Goal: Information Seeking & Learning: Learn about a topic

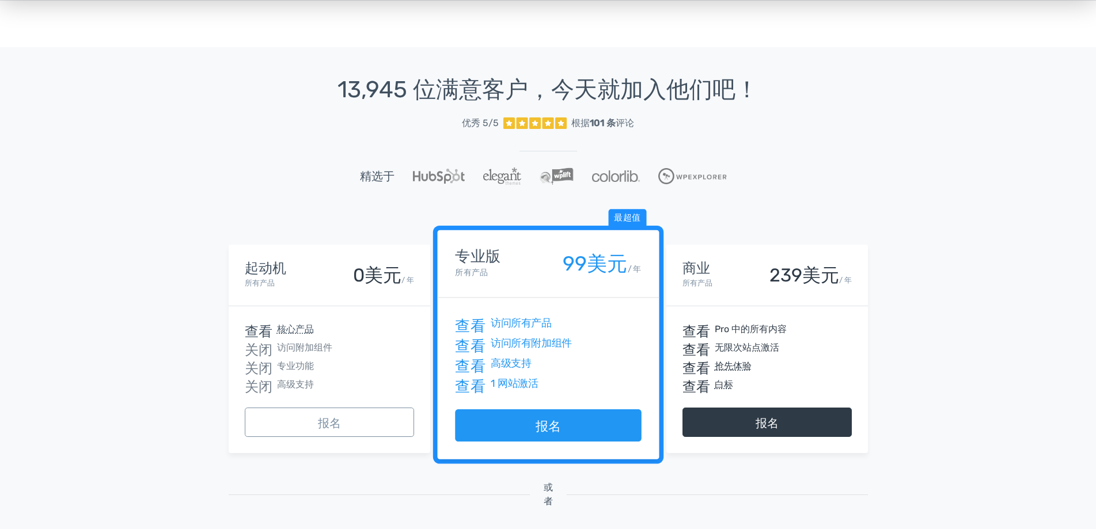
scroll to position [521, 0]
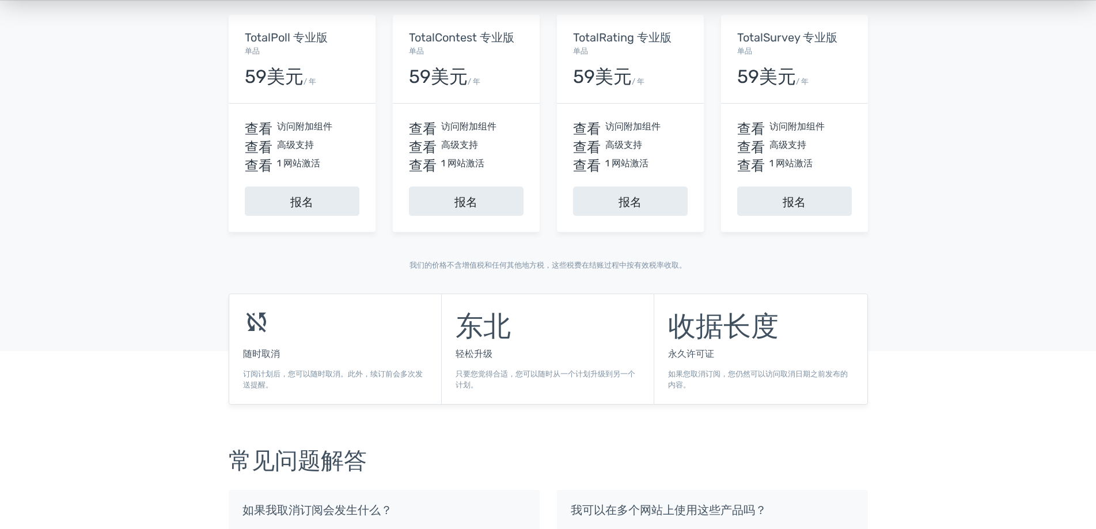
click at [260, 129] on font "查看" at bounding box center [259, 127] width 28 height 14
click at [296, 42] on font "TotalPoll 专业版" at bounding box center [286, 38] width 83 height 14
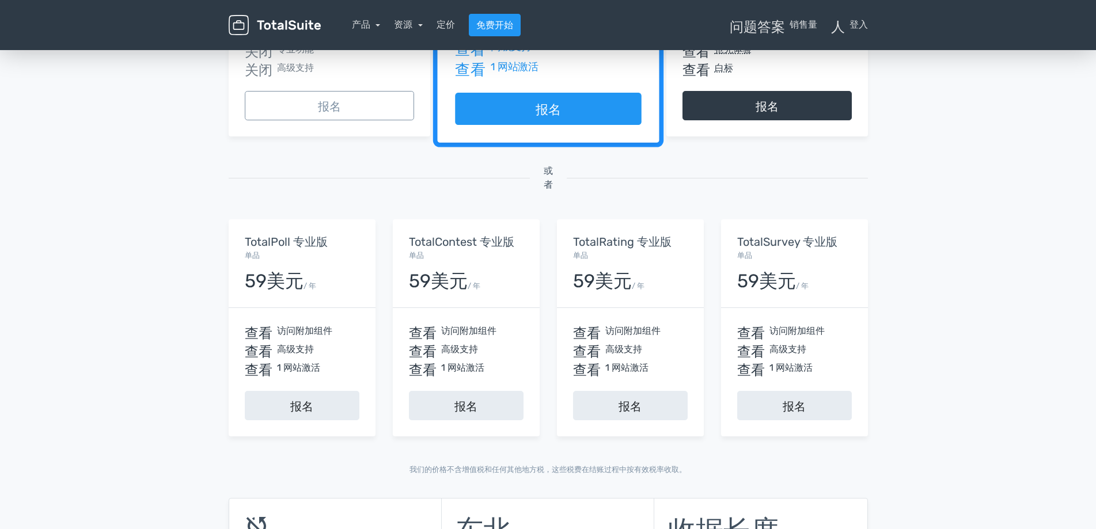
scroll to position [291, 0]
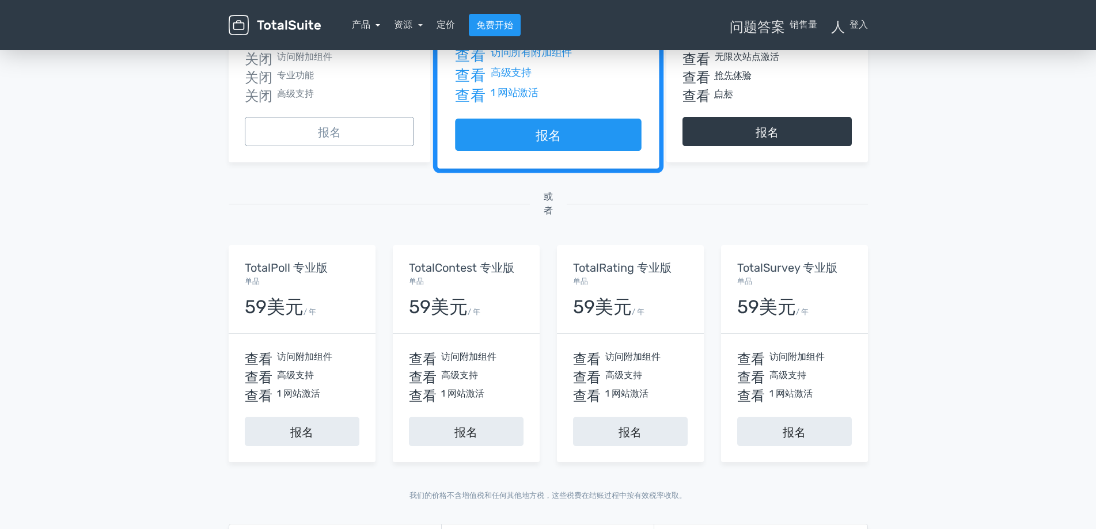
click at [377, 25] on link "产品" at bounding box center [366, 24] width 29 height 11
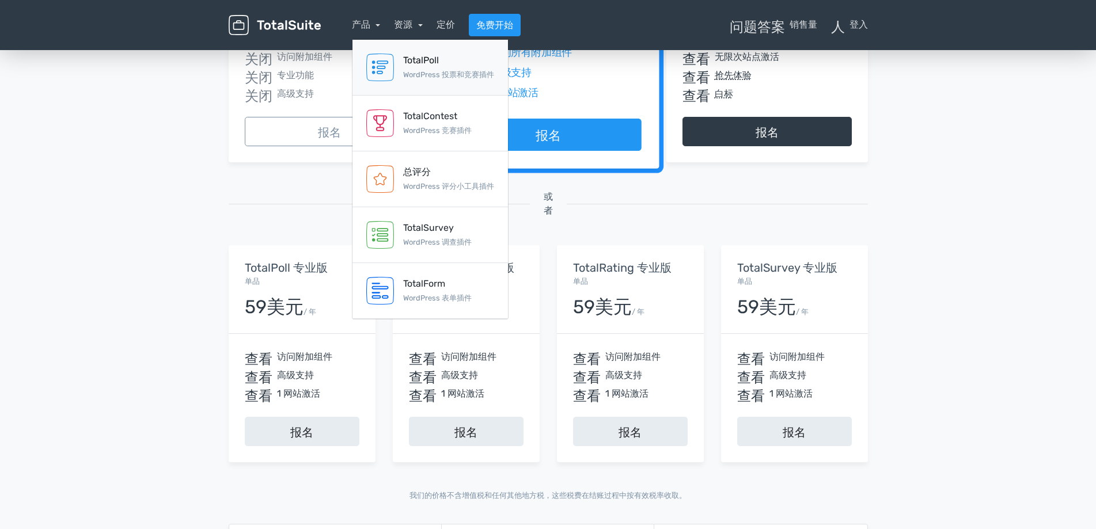
click at [429, 66] on div "TotalPoll" at bounding box center [448, 61] width 91 height 14
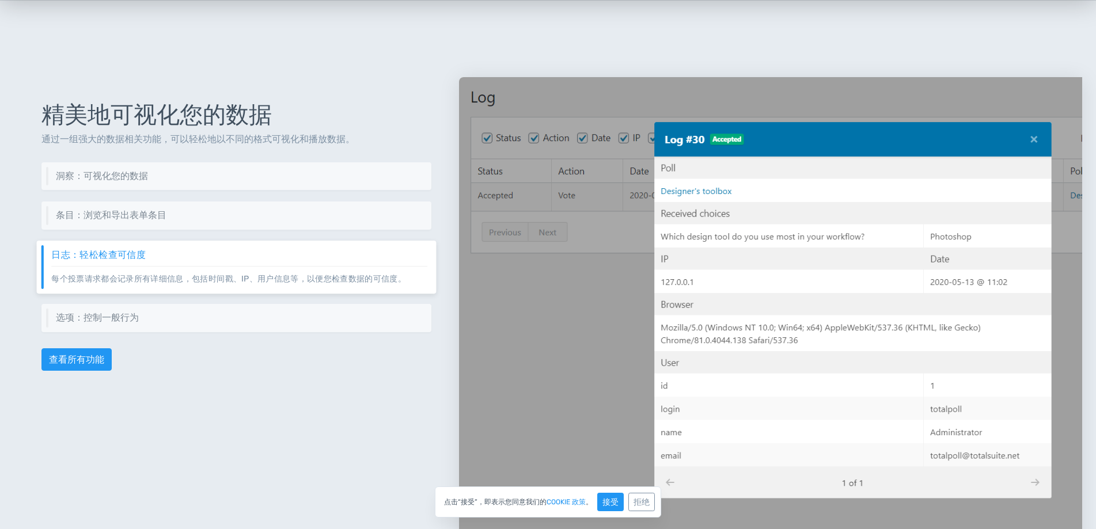
scroll to position [1439, 0]
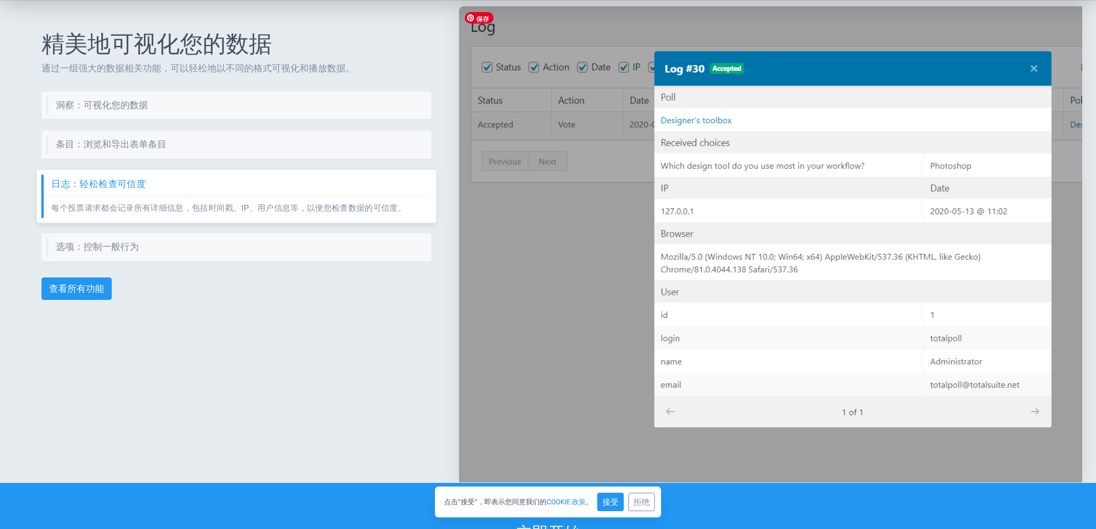
click at [1036, 70] on img at bounding box center [770, 244] width 623 height 476
